Goal: Transaction & Acquisition: Purchase product/service

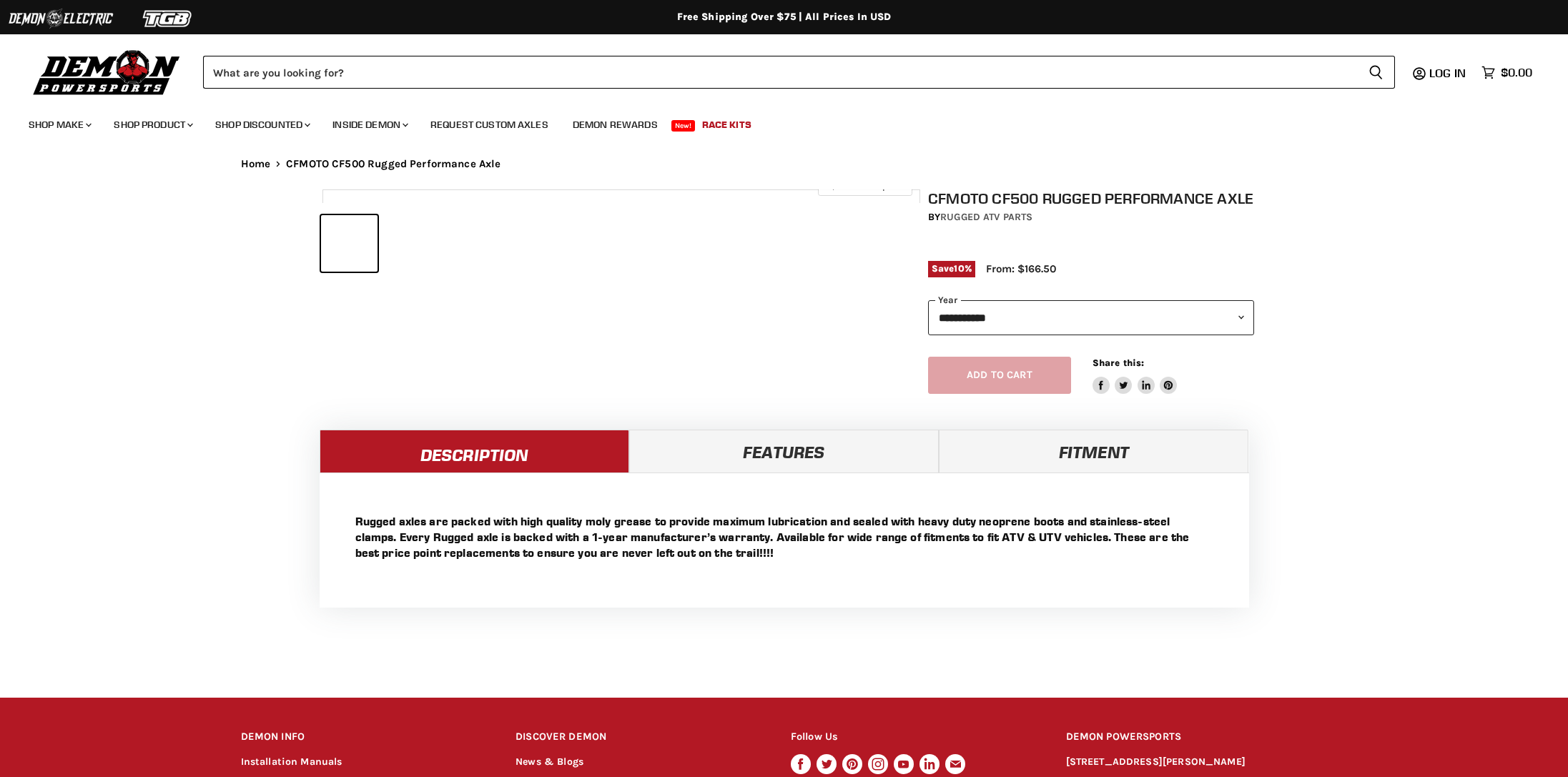
select select "******"
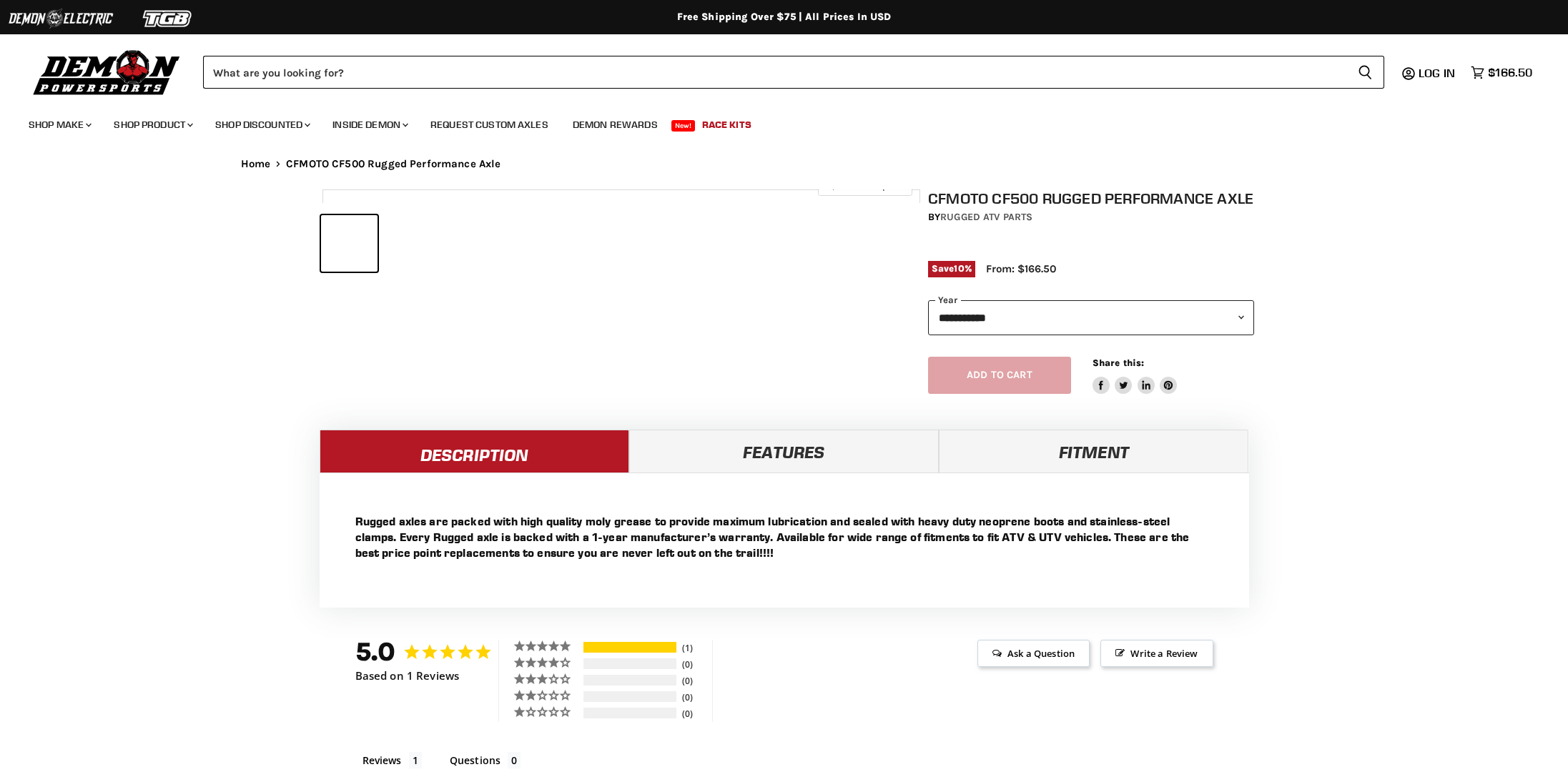
select select "******"
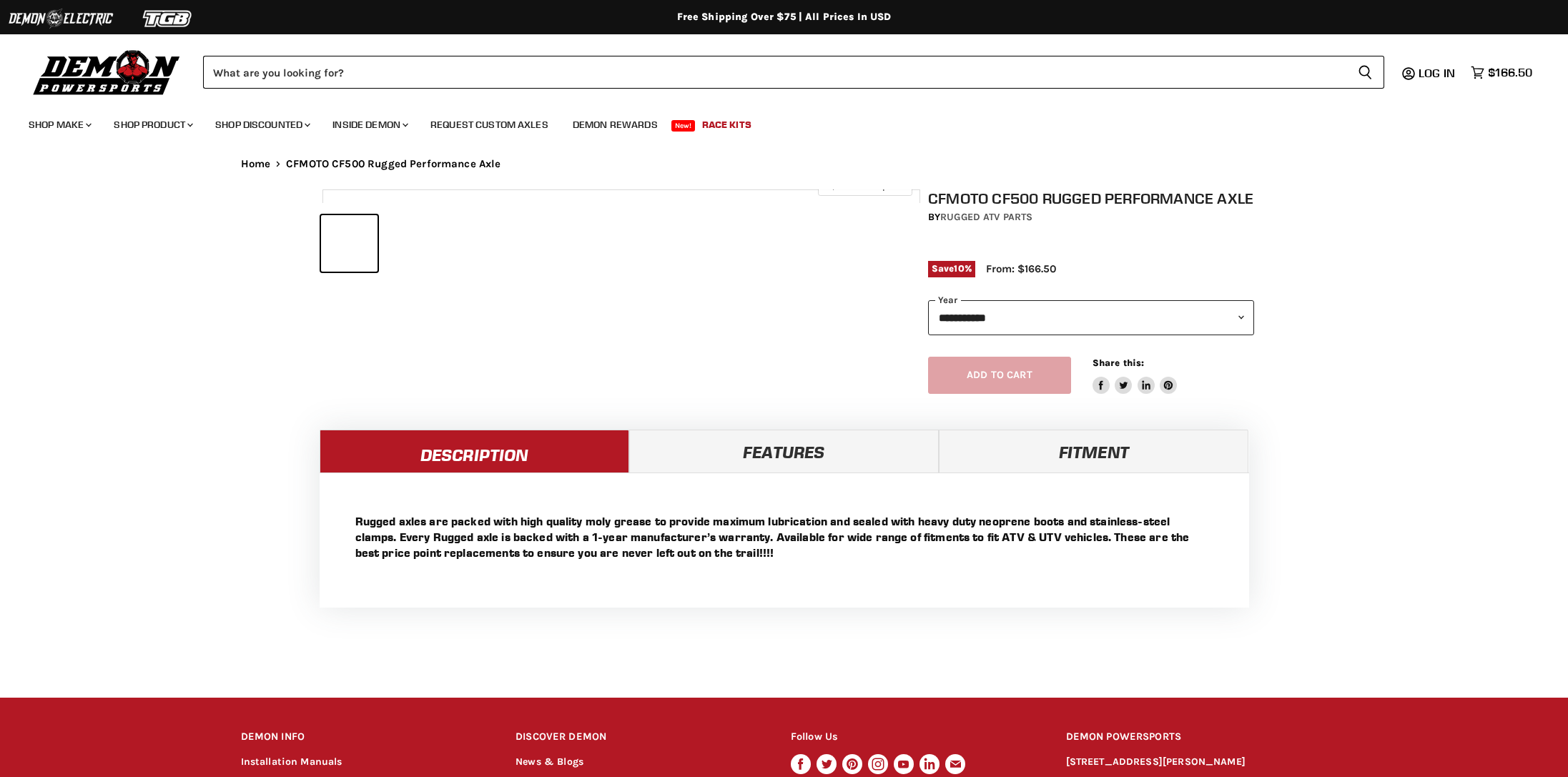
select select "******"
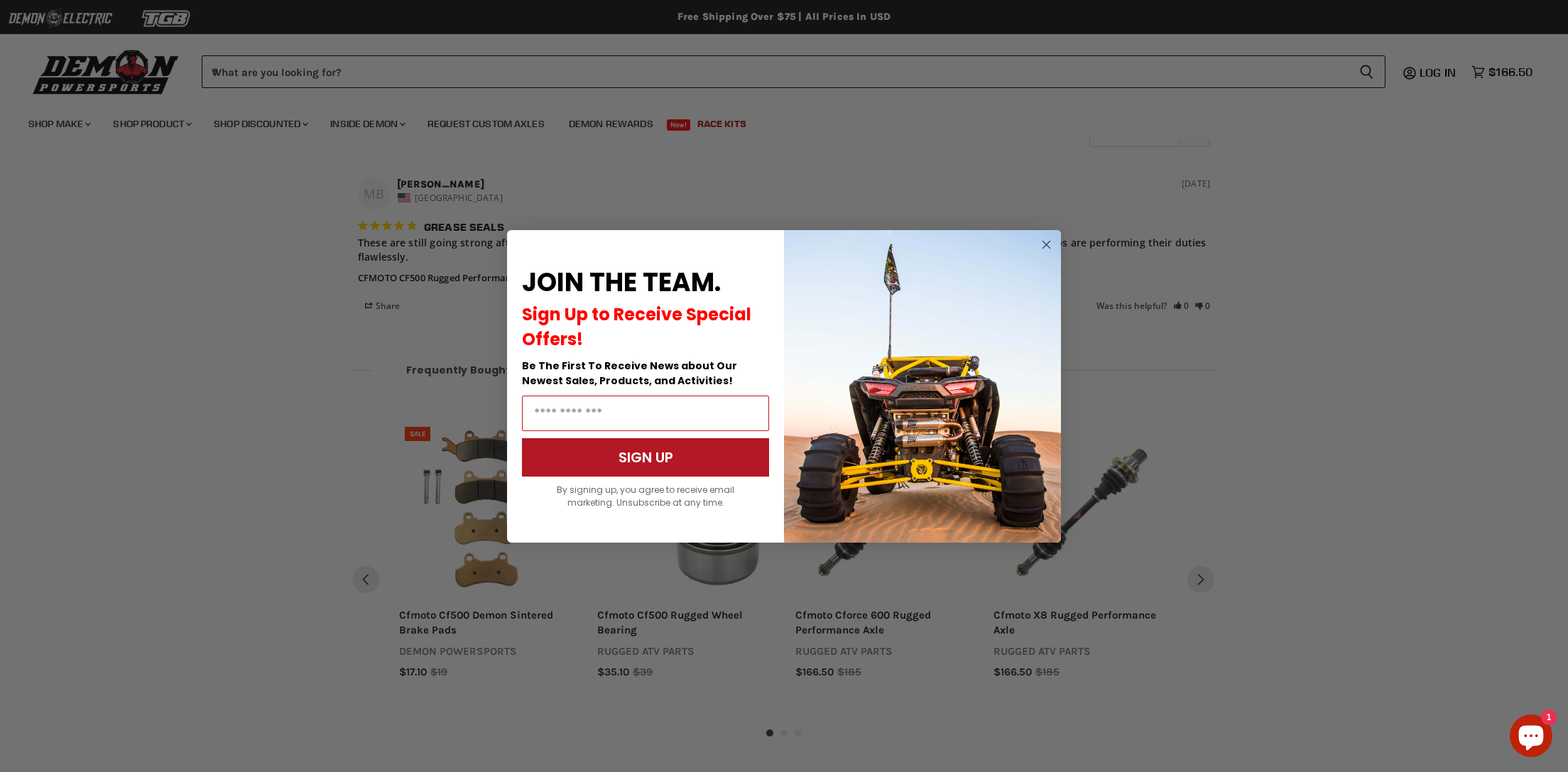
scroll to position [1027, 0]
